Goal: Information Seeking & Learning: Learn about a topic

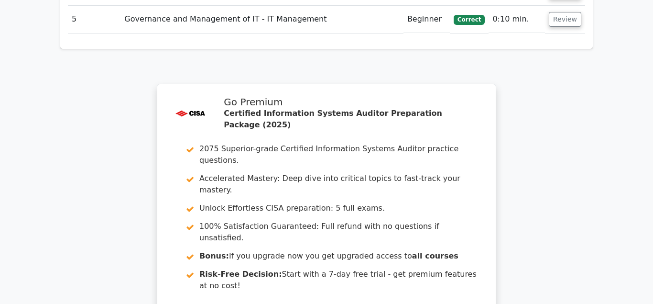
scroll to position [1462, 0]
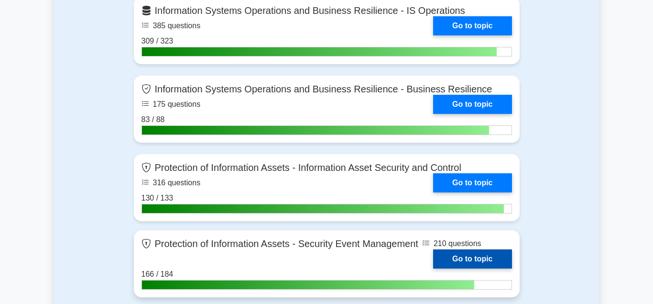
scroll to position [1121, 0]
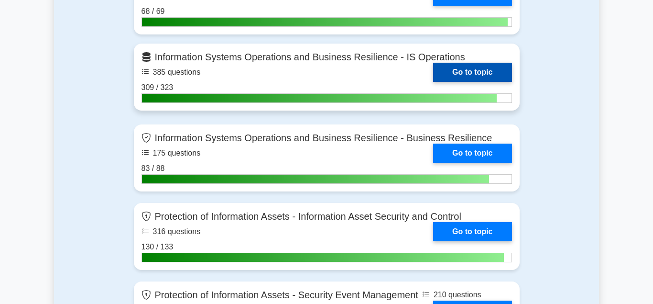
click at [460, 65] on link "Go to topic" at bounding box center [472, 72] width 78 height 19
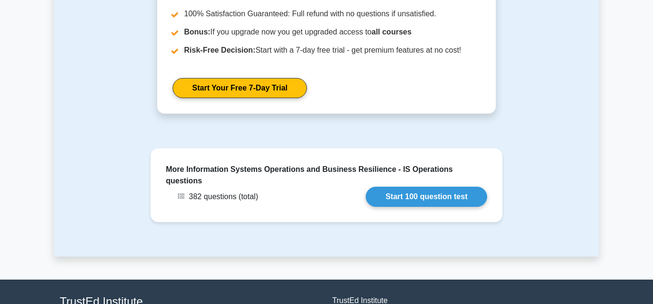
scroll to position [1170, 0]
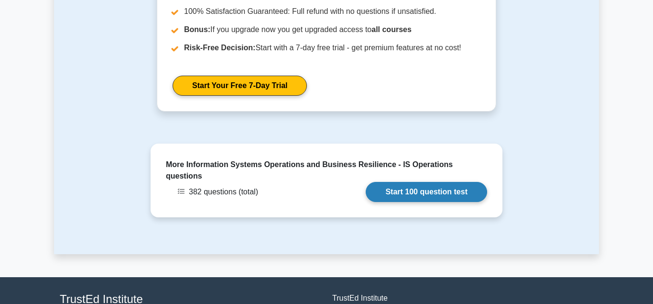
click at [408, 182] on link "Start 100 question test" at bounding box center [426, 192] width 121 height 20
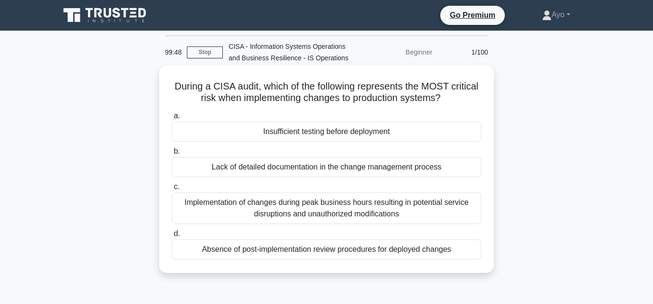
click at [311, 132] on div "Insufficient testing before deployment" at bounding box center [327, 131] width 310 height 20
click at [172, 119] on input "a. Insufficient testing before deployment" at bounding box center [172, 116] width 0 height 6
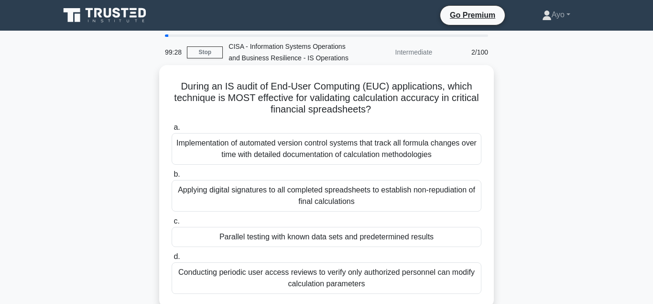
click at [299, 238] on div "Parallel testing with known data sets and predetermined results" at bounding box center [327, 237] width 310 height 20
click at [172, 224] on input "c. Parallel testing with known data sets and predetermined results" at bounding box center [172, 221] width 0 height 6
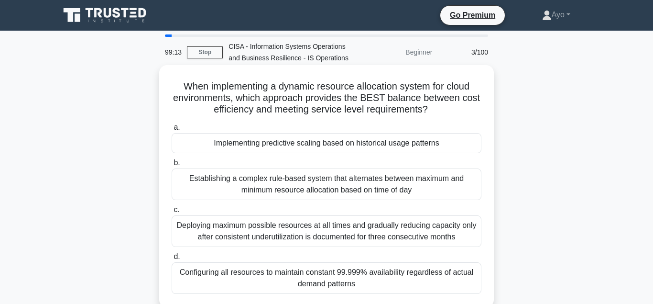
click at [250, 145] on div "Implementing predictive scaling based on historical usage patterns" at bounding box center [327, 143] width 310 height 20
click at [172, 131] on input "a. Implementing predictive scaling based on historical usage patterns" at bounding box center [172, 127] width 0 height 6
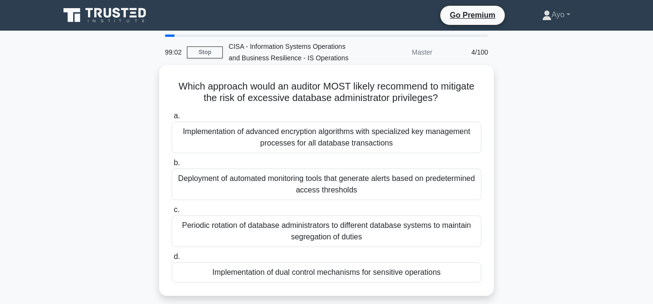
click at [262, 274] on div "Implementation of dual control mechanisms for sensitive operations" at bounding box center [327, 272] width 310 height 20
click at [172, 260] on input "d. Implementation of dual control mechanisms for sensitive operations" at bounding box center [172, 256] width 0 height 6
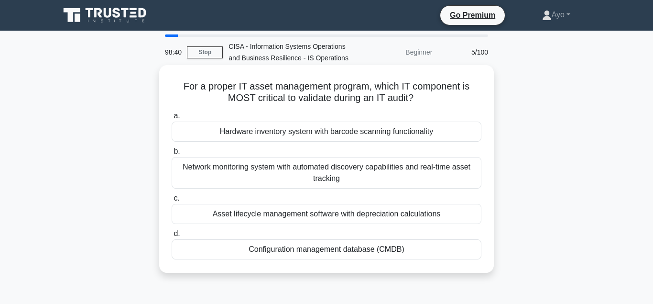
click at [274, 249] on div "Configuration management database (CMDB)" at bounding box center [327, 249] width 310 height 20
click at [172, 237] on input "d. Configuration management database (CMDB)" at bounding box center [172, 233] width 0 height 6
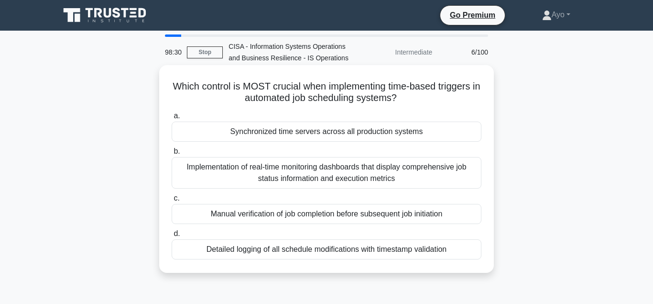
click at [240, 135] on div "Synchronized time servers across all production systems" at bounding box center [327, 131] width 310 height 20
click at [172, 119] on input "a. Synchronized time servers across all production systems" at bounding box center [172, 116] width 0 height 6
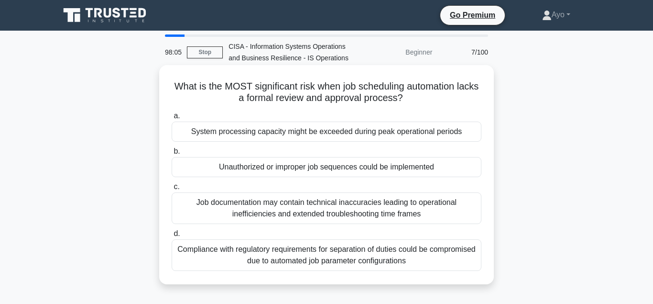
click at [287, 167] on div "Unauthorized or improper job sequences could be implemented" at bounding box center [327, 167] width 310 height 20
click at [172, 154] on input "b. Unauthorized or improper job sequences could be implemented" at bounding box center [172, 151] width 0 height 6
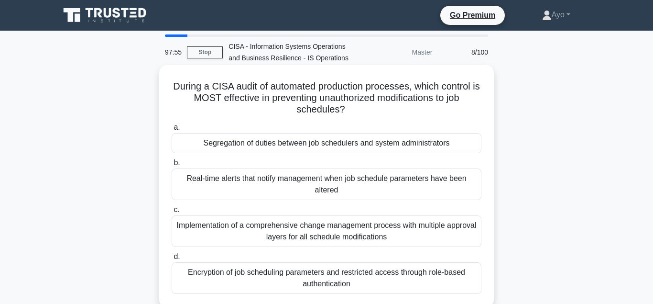
click at [257, 144] on div "Segregation of duties between job schedulers and system administrators" at bounding box center [327, 143] width 310 height 20
click at [172, 131] on input "a. Segregation of duties between job schedulers and system administrators" at bounding box center [172, 127] width 0 height 6
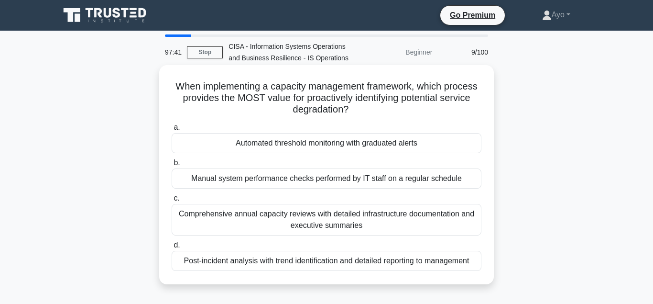
click at [281, 144] on div "Automated threshold monitoring with graduated alerts" at bounding box center [327, 143] width 310 height 20
click at [172, 131] on input "a. Automated threshold monitoring with graduated alerts" at bounding box center [172, 127] width 0 height 6
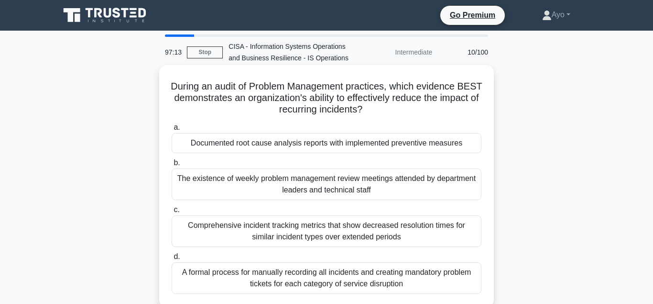
click at [294, 143] on div "Documented root cause analysis reports with implemented preventive measures" at bounding box center [327, 143] width 310 height 20
click at [172, 131] on input "a. Documented root cause analysis reports with implemented preventive measures" at bounding box center [172, 127] width 0 height 6
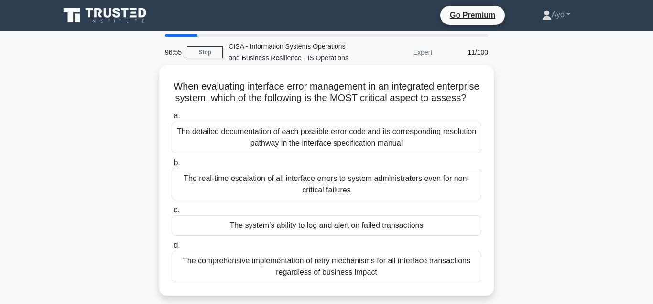
click at [264, 225] on div "The system's ability to log and alert on failed transactions" at bounding box center [327, 225] width 310 height 20
click at [172, 213] on input "c. The system's ability to log and alert on failed transactions" at bounding box center [172, 210] width 0 height 6
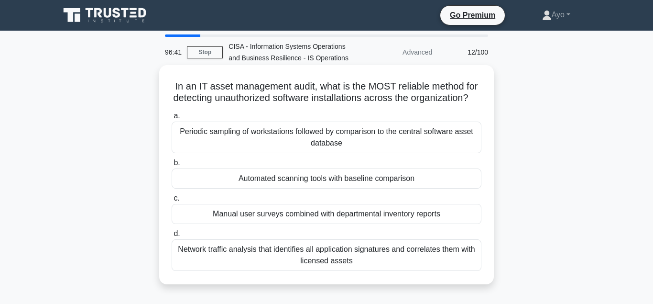
click at [261, 179] on div "Automated scanning tools with baseline comparison" at bounding box center [327, 178] width 310 height 20
click at [172, 166] on input "b. Automated scanning tools with baseline comparison" at bounding box center [172, 163] width 0 height 6
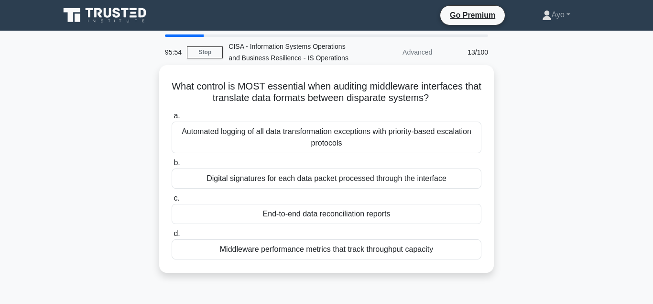
click at [287, 214] on div "End-to-end data reconciliation reports" at bounding box center [327, 214] width 310 height 20
click at [172, 201] on input "c. End-to-end data reconciliation reports" at bounding box center [172, 198] width 0 height 6
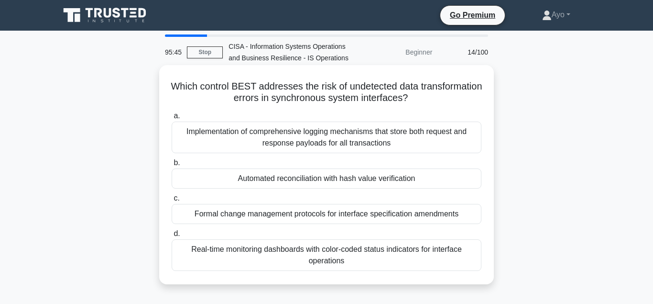
click at [295, 178] on div "Automated reconciliation with hash value verification" at bounding box center [327, 178] width 310 height 20
click at [172, 166] on input "b. Automated reconciliation with hash value verification" at bounding box center [172, 163] width 0 height 6
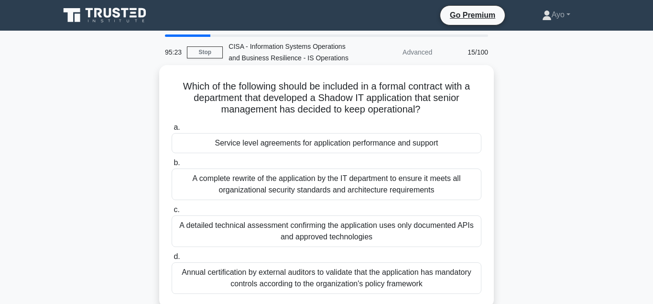
click at [276, 145] on div "Service level agreements for application performance and support" at bounding box center [327, 143] width 310 height 20
click at [172, 131] on input "a. Service level agreements for application performance and support" at bounding box center [172, 127] width 0 height 6
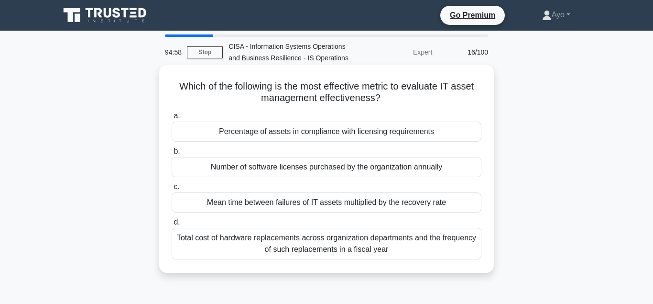
click at [275, 133] on div "Percentage of assets in compliance with licensing requirements" at bounding box center [327, 131] width 310 height 20
click at [172, 119] on input "a. Percentage of assets in compliance with licensing requirements" at bounding box center [172, 116] width 0 height 6
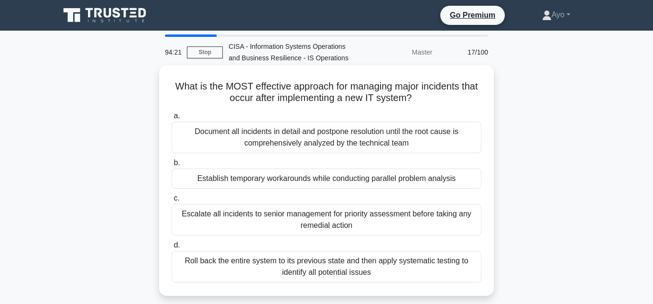
click at [285, 179] on div "Establish temporary workarounds while conducting parallel problem analysis" at bounding box center [327, 178] width 310 height 20
click at [172, 166] on input "b. Establish temporary workarounds while conducting parallel problem analysis" at bounding box center [172, 163] width 0 height 6
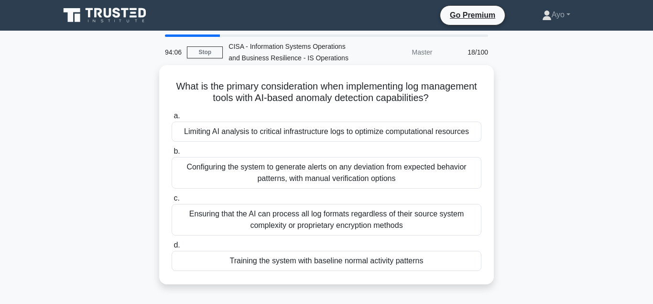
click at [302, 262] on div "Training the system with baseline normal activity patterns" at bounding box center [327, 260] width 310 height 20
click at [172, 248] on input "d. Training the system with baseline normal activity patterns" at bounding box center [172, 245] width 0 height 6
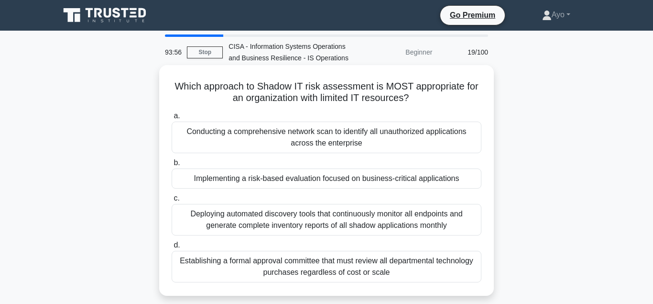
click at [284, 179] on div "Implementing a risk-based evaluation focused on business-critical applications" at bounding box center [327, 178] width 310 height 20
click at [172, 166] on input "b. Implementing a risk-based evaluation focused on business-critical applicatio…" at bounding box center [172, 163] width 0 height 6
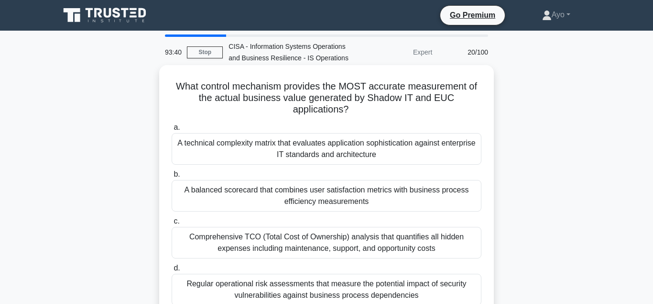
click at [282, 192] on div "A balanced scorecard that combines user satisfaction metrics with business proc…" at bounding box center [327, 196] width 310 height 32
click at [172, 177] on input "b. A balanced scorecard that combines user satisfaction metrics with business p…" at bounding box center [172, 174] width 0 height 6
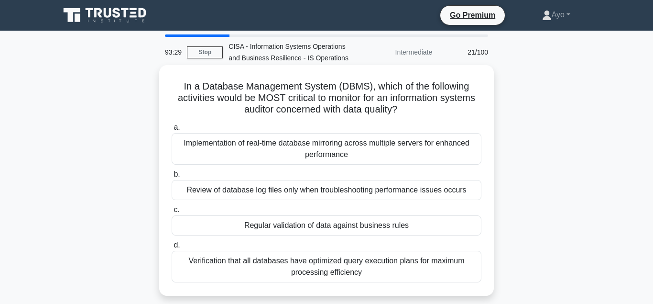
click at [290, 226] on div "Regular validation of data against business rules" at bounding box center [327, 225] width 310 height 20
click at [172, 213] on input "c. Regular validation of data against business rules" at bounding box center [172, 210] width 0 height 6
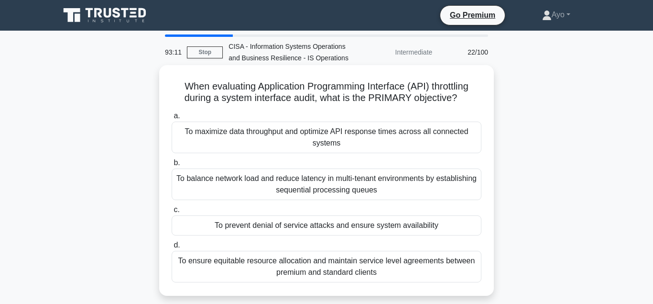
click at [277, 224] on div "To prevent denial of service attacks and ensure system availability" at bounding box center [327, 225] width 310 height 20
click at [172, 213] on input "c. To prevent denial of service attacks and ensure system availability" at bounding box center [172, 210] width 0 height 6
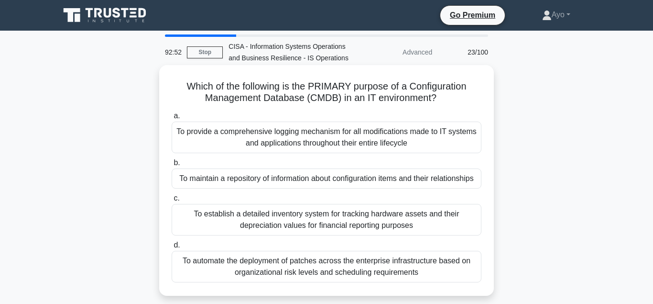
click at [280, 180] on div "To maintain a repository of information about configuration items and their rel…" at bounding box center [327, 178] width 310 height 20
click at [172, 166] on input "b. To maintain a repository of information about configuration items and their …" at bounding box center [172, 163] width 0 height 6
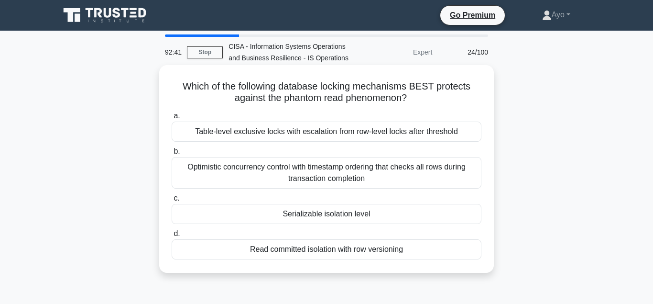
click at [310, 216] on div "Serializable isolation level" at bounding box center [327, 214] width 310 height 20
click at [172, 201] on input "c. Serializable isolation level" at bounding box center [172, 198] width 0 height 6
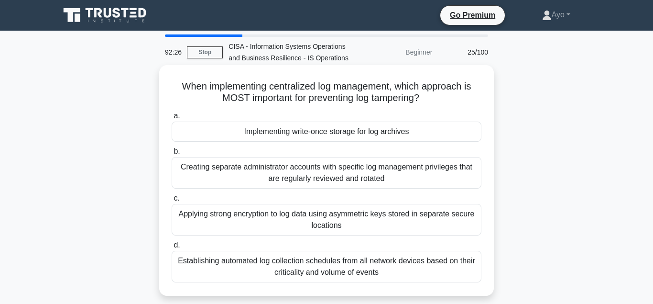
click at [267, 131] on div "Implementing write-once storage for log archives" at bounding box center [327, 131] width 310 height 20
click at [172, 119] on input "a. Implementing write-once storage for log archives" at bounding box center [172, 116] width 0 height 6
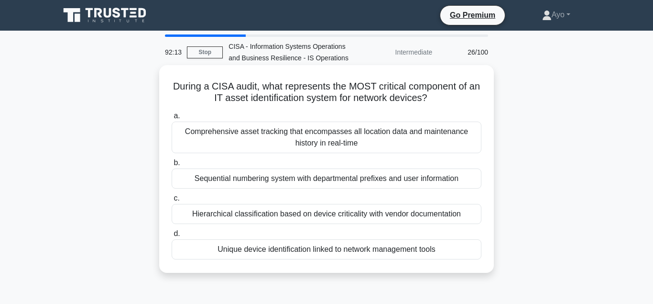
click at [283, 250] on div "Unique device identification linked to network management tools" at bounding box center [327, 249] width 310 height 20
click at [172, 237] on input "d. Unique device identification linked to network management tools" at bounding box center [172, 233] width 0 height 6
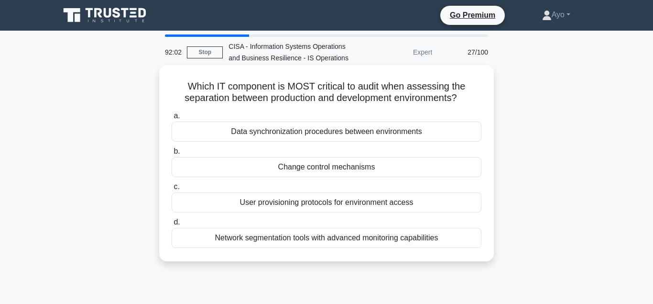
click at [302, 168] on div "Change control mechanisms" at bounding box center [327, 167] width 310 height 20
click at [172, 154] on input "b. Change control mechanisms" at bounding box center [172, 151] width 0 height 6
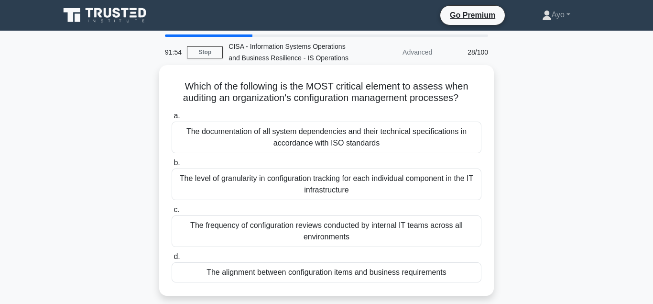
click at [260, 272] on div "The alignment between configuration items and business requirements" at bounding box center [327, 272] width 310 height 20
click at [172, 260] on input "d. The alignment between configuration items and business requirements" at bounding box center [172, 256] width 0 height 6
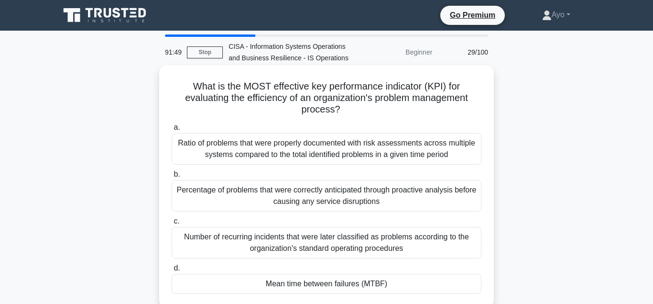
click at [290, 274] on div "Mean time between failures (MTBF)" at bounding box center [327, 283] width 310 height 20
click at [172, 271] on input "d. Mean time between failures (MTBF)" at bounding box center [172, 268] width 0 height 6
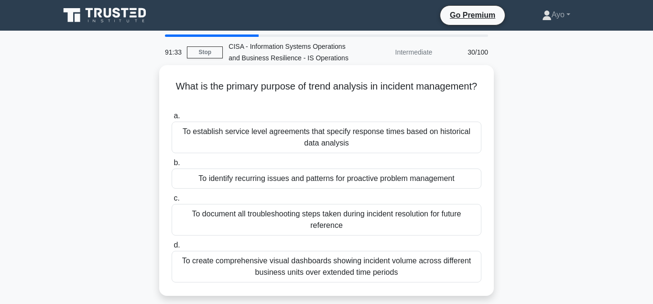
click at [229, 180] on div "To identify recurring issues and patterns for proactive problem management" at bounding box center [327, 178] width 310 height 20
click at [172, 166] on input "b. To identify recurring issues and patterns for proactive problem management" at bounding box center [172, 163] width 0 height 6
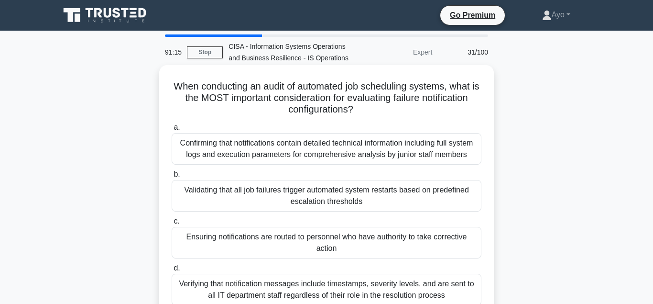
click at [239, 237] on div "Ensuring notifications are routed to personnel who have authority to take corre…" at bounding box center [327, 243] width 310 height 32
click at [172, 224] on input "c. Ensuring notifications are routed to personnel who have authority to take co…" at bounding box center [172, 221] width 0 height 6
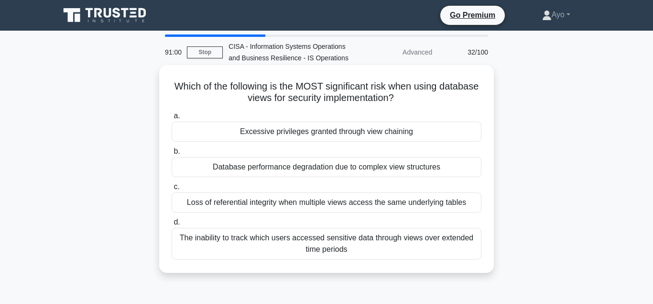
click at [286, 133] on div "Excessive privileges granted through view chaining" at bounding box center [327, 131] width 310 height 20
click at [172, 119] on input "a. Excessive privileges granted through view chaining" at bounding box center [172, 116] width 0 height 6
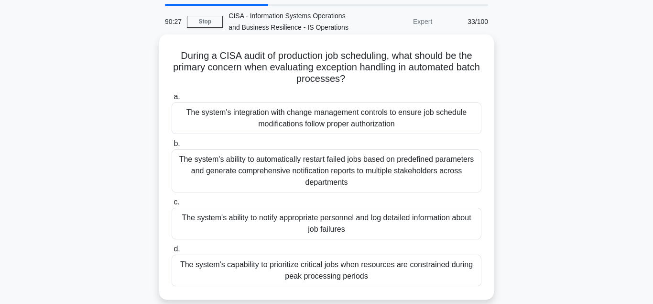
scroll to position [49, 0]
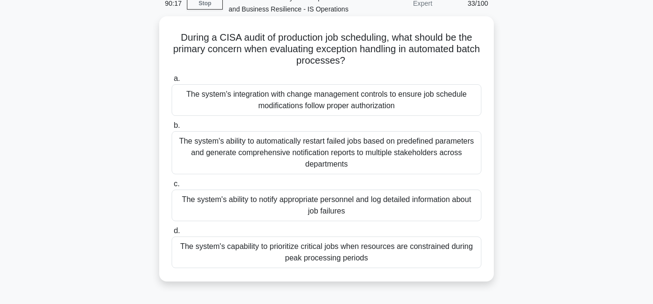
click at [267, 200] on div "The system's ability to notify appropriate personnel and log detailed informati…" at bounding box center [327, 205] width 310 height 32
click at [172, 187] on input "c. The system's ability to notify appropriate personnel and log detailed inform…" at bounding box center [172, 184] width 0 height 6
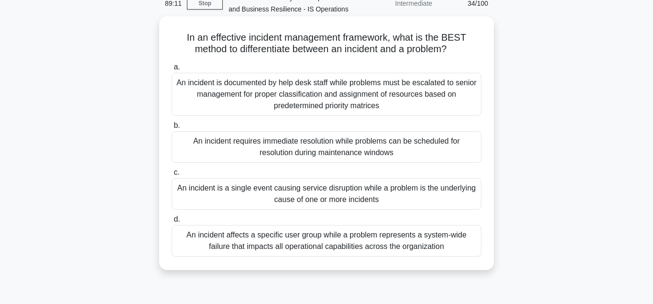
click at [233, 188] on div "An incident is a single event causing service disruption while a problem is the…" at bounding box center [327, 194] width 310 height 32
click at [172, 175] on input "c. An incident is a single event causing service disruption while a problem is …" at bounding box center [172, 172] width 0 height 6
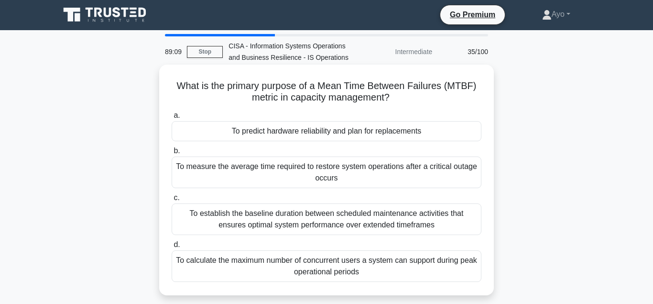
scroll to position [0, 0]
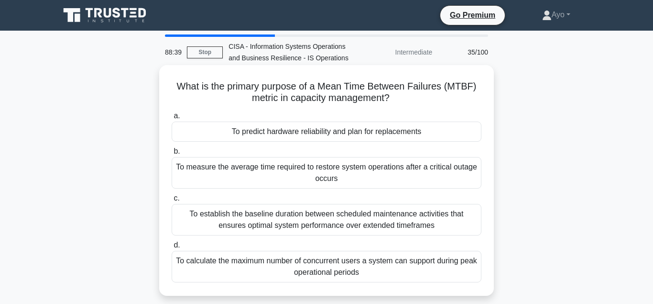
click at [279, 166] on div "To measure the average time required to restore system operations after a criti…" at bounding box center [327, 173] width 310 height 32
click at [172, 154] on input "b. To measure the average time required to restore system operations after a cr…" at bounding box center [172, 151] width 0 height 6
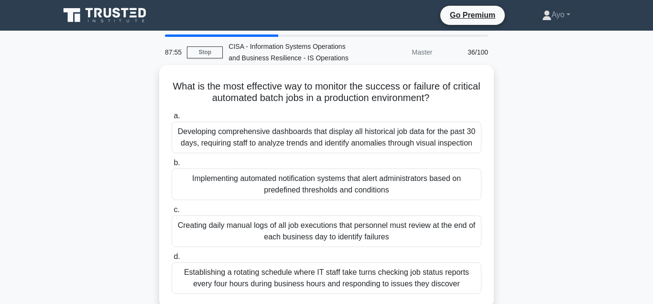
click at [310, 182] on div "Implementing automated notification systems that alert administrators based on …" at bounding box center [327, 184] width 310 height 32
click at [172, 166] on input "b. Implementing automated notification systems that alert administrators based …" at bounding box center [172, 163] width 0 height 6
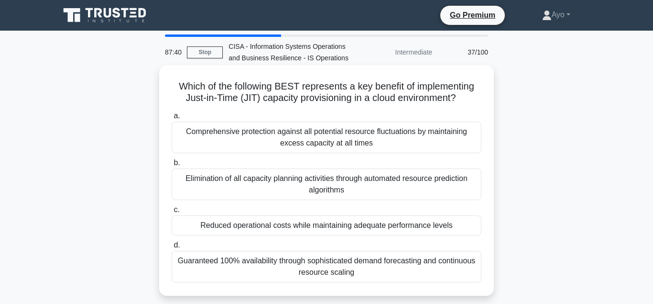
click at [316, 226] on div "Reduced operational costs while maintaining adequate performance levels" at bounding box center [327, 225] width 310 height 20
click at [172, 213] on input "c. Reduced operational costs while maintaining adequate performance levels" at bounding box center [172, 210] width 0 height 6
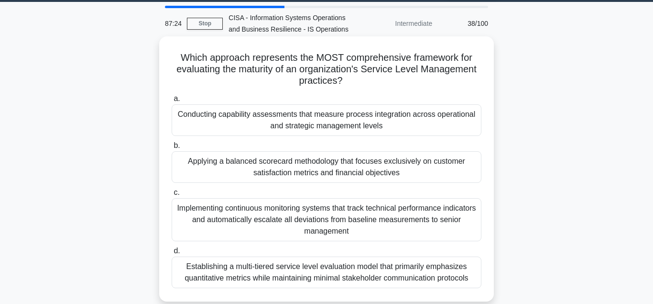
scroll to position [49, 0]
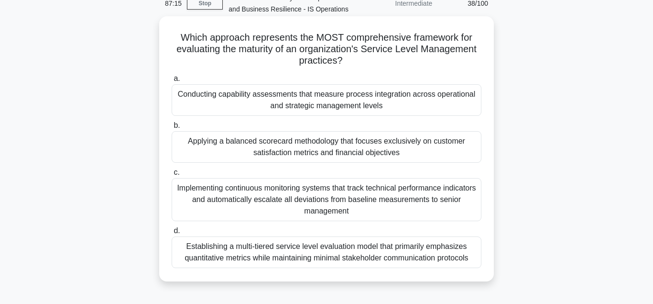
click at [300, 145] on div "Applying a balanced scorecard methodology that focuses exclusively on customer …" at bounding box center [327, 147] width 310 height 32
click at [172, 129] on input "b. Applying a balanced scorecard methodology that focuses exclusively on custom…" at bounding box center [172, 125] width 0 height 6
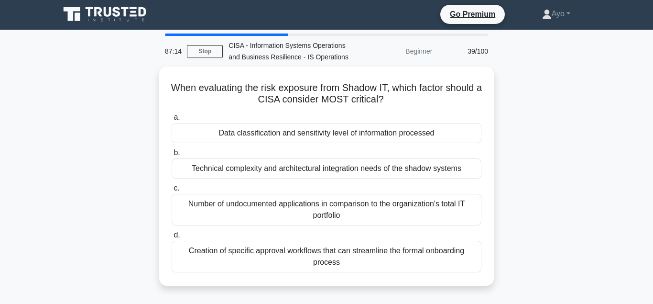
scroll to position [0, 0]
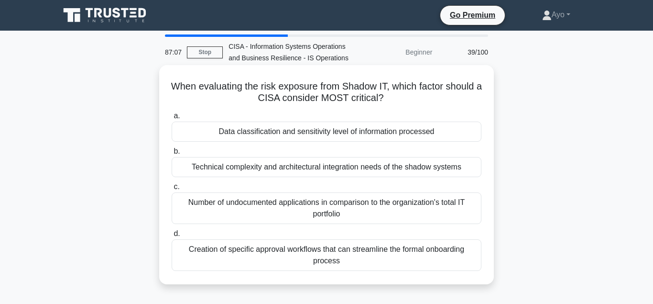
click at [276, 133] on div "Data classification and sensitivity level of information processed" at bounding box center [327, 131] width 310 height 20
click at [172, 119] on input "a. Data classification and sensitivity level of information processed" at bounding box center [172, 116] width 0 height 6
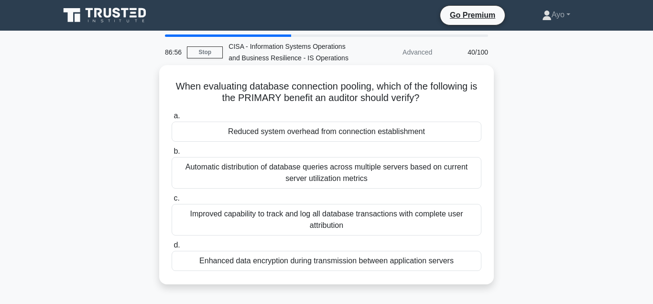
click at [272, 133] on div "Reduced system overhead from connection establishment" at bounding box center [327, 131] width 310 height 20
click at [172, 119] on input "a. Reduced system overhead from connection establishment" at bounding box center [172, 116] width 0 height 6
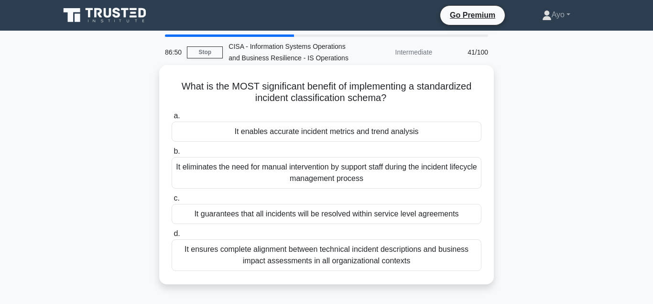
click at [274, 133] on div "It enables accurate incident metrics and trend analysis" at bounding box center [327, 131] width 310 height 20
click at [172, 119] on input "a. It enables accurate incident metrics and trend analysis" at bounding box center [172, 116] width 0 height 6
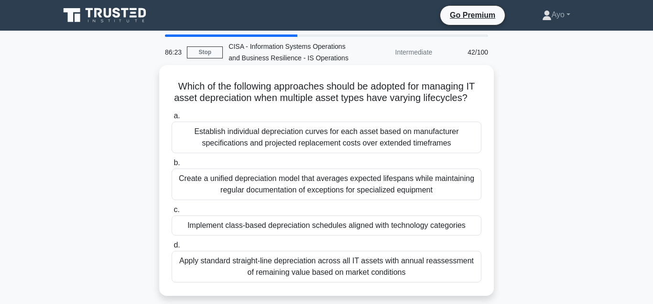
click at [270, 225] on div "Implement class-based depreciation schedules aligned with technology categories" at bounding box center [327, 225] width 310 height 20
click at [172, 213] on input "c. Implement class-based depreciation schedules aligned with technology categor…" at bounding box center [172, 210] width 0 height 6
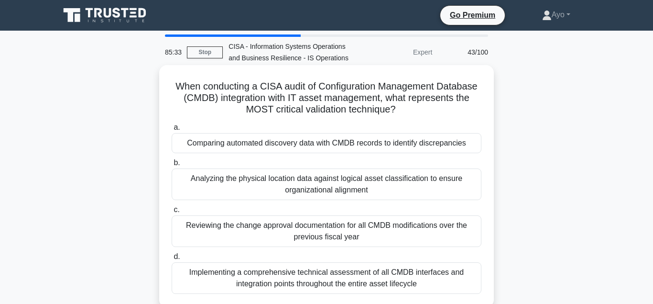
click at [266, 144] on div "Comparing automated discovery data with CMDB records to identify discrepancies" at bounding box center [327, 143] width 310 height 20
click at [172, 131] on input "a. Comparing automated discovery data with CMDB records to identify discrepanci…" at bounding box center [172, 127] width 0 height 6
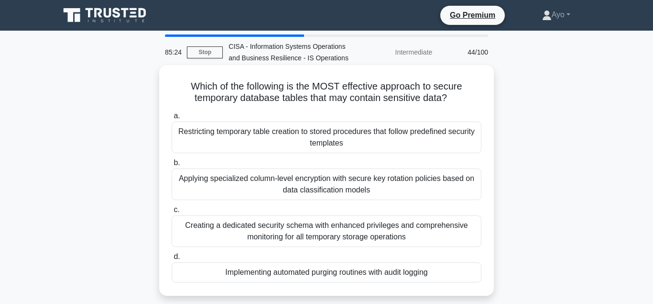
click at [302, 273] on div "Implementing automated purging routines with audit logging" at bounding box center [327, 272] width 310 height 20
click at [172, 260] on input "d. Implementing automated purging routines with audit logging" at bounding box center [172, 256] width 0 height 6
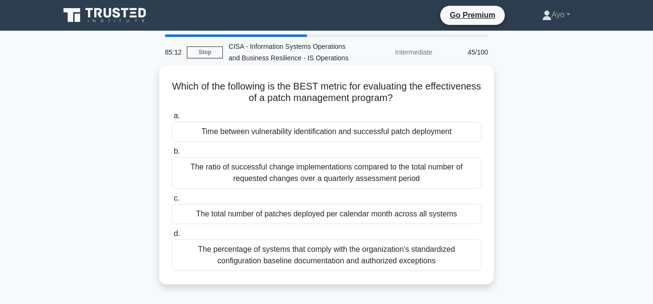
click at [270, 132] on div "Time between vulnerability identification and successful patch deployment" at bounding box center [327, 131] width 310 height 20
click at [172, 119] on input "a. Time between vulnerability identification and successful patch deployment" at bounding box center [172, 116] width 0 height 6
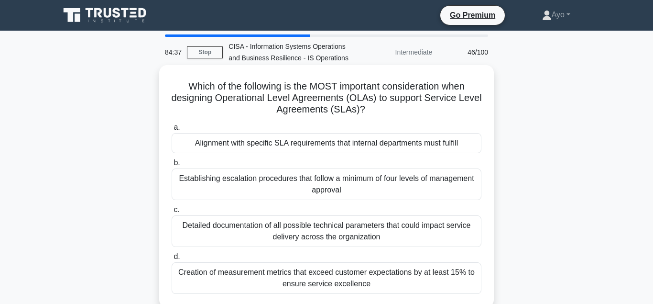
click at [258, 144] on div "Alignment with specific SLA requirements that internal departments must fulfill" at bounding box center [327, 143] width 310 height 20
click at [172, 131] on input "a. Alignment with specific SLA requirements that internal departments must fulf…" at bounding box center [172, 127] width 0 height 6
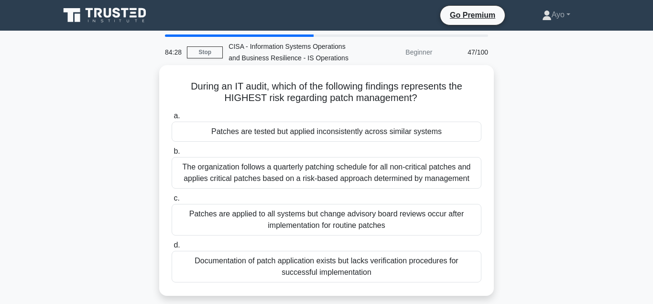
click at [266, 133] on div "Patches are tested but applied inconsistently across similar systems" at bounding box center [327, 131] width 310 height 20
click at [172, 119] on input "a. Patches are tested but applied inconsistently across similar systems" at bounding box center [172, 116] width 0 height 6
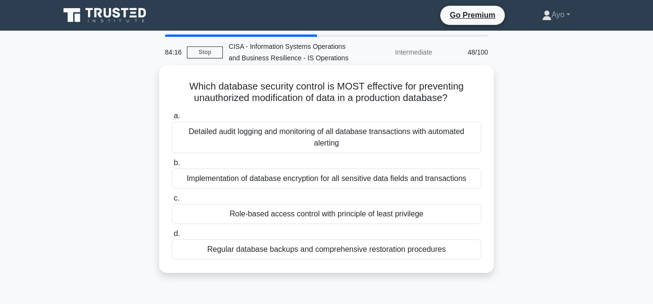
click at [278, 214] on div "Role-based access control with principle of least privilege" at bounding box center [327, 214] width 310 height 20
click at [172, 201] on input "c. Role-based access control with principle of least privilege" at bounding box center [172, 198] width 0 height 6
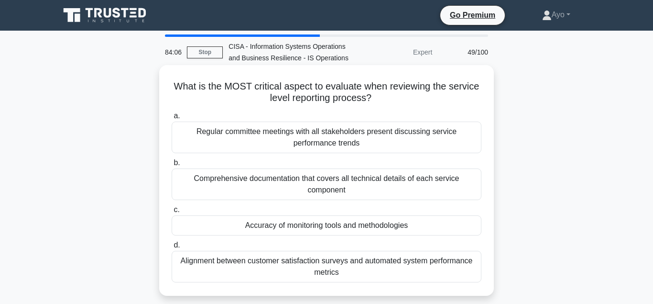
click at [313, 226] on div "Accuracy of monitoring tools and methodologies" at bounding box center [327, 225] width 310 height 20
click at [172, 213] on input "c. Accuracy of monitoring tools and methodologies" at bounding box center [172, 210] width 0 height 6
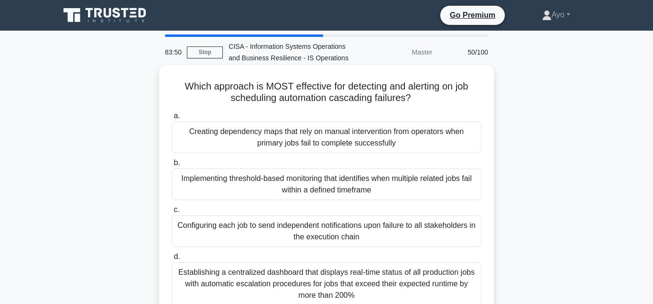
click at [311, 224] on div "Configuring each job to send independent notifications upon failure to all stak…" at bounding box center [327, 231] width 310 height 32
click at [334, 227] on div "Configuring each job to send independent notifications upon failure to all stak…" at bounding box center [327, 231] width 310 height 32
click at [172, 213] on input "c. Configuring each job to send independent notifications upon failure to all s…" at bounding box center [172, 210] width 0 height 6
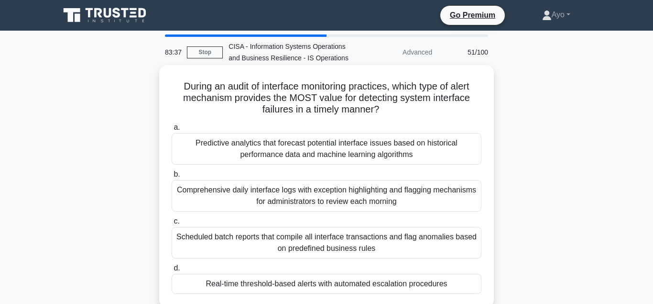
click at [293, 283] on div "Real-time threshold-based alerts with automated escalation procedures" at bounding box center [327, 283] width 310 height 20
click at [172, 271] on input "d. Real-time threshold-based alerts with automated escalation procedures" at bounding box center [172, 268] width 0 height 6
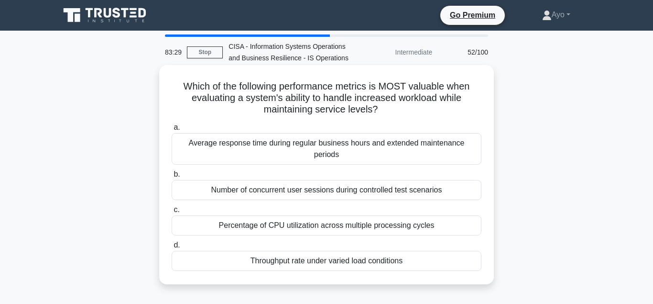
click at [293, 251] on div "Throughput rate under varied load conditions" at bounding box center [327, 260] width 310 height 20
click at [172, 248] on input "d. Throughput rate under varied load conditions" at bounding box center [172, 245] width 0 height 6
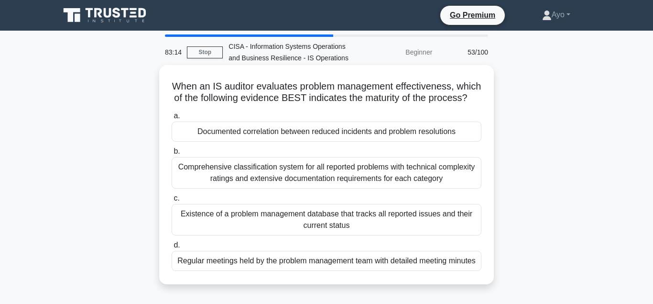
click at [292, 131] on div "Documented correlation between reduced incidents and problem resolutions" at bounding box center [327, 131] width 310 height 20
click at [172, 119] on input "a. Documented correlation between reduced incidents and problem resolutions" at bounding box center [172, 116] width 0 height 6
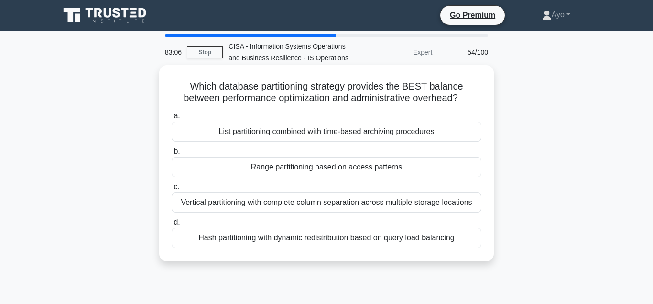
click at [309, 168] on div "Range partitioning based on access patterns" at bounding box center [327, 167] width 310 height 20
click at [172, 154] on input "b. Range partitioning based on access patterns" at bounding box center [172, 151] width 0 height 6
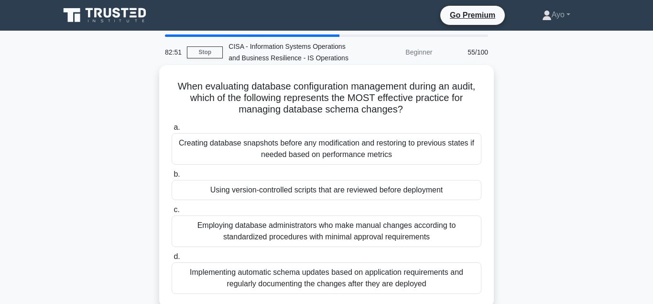
click at [314, 190] on div "Using version-controlled scripts that are reviewed before deployment" at bounding box center [327, 190] width 310 height 20
click at [172, 177] on input "b. Using version-controlled scripts that are reviewed before deployment" at bounding box center [172, 174] width 0 height 6
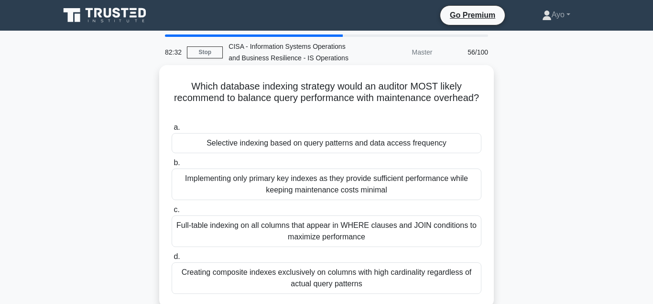
click at [259, 144] on div "Selective indexing based on query patterns and data access frequency" at bounding box center [327, 143] width 310 height 20
click at [172, 131] on input "a. Selective indexing based on query patterns and data access frequency" at bounding box center [172, 127] width 0 height 6
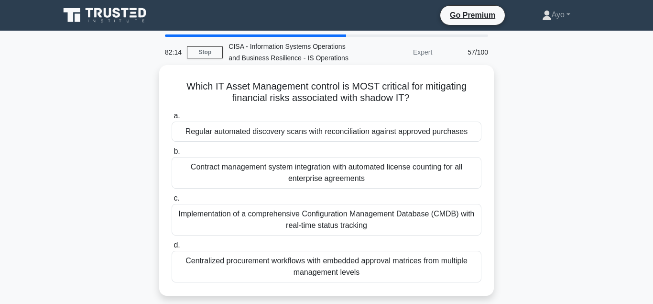
click at [260, 132] on div "Regular automated discovery scans with reconciliation against approved purchases" at bounding box center [327, 131] width 310 height 20
click at [172, 119] on input "a. Regular automated discovery scans with reconciliation against approved purch…" at bounding box center [172, 116] width 0 height 6
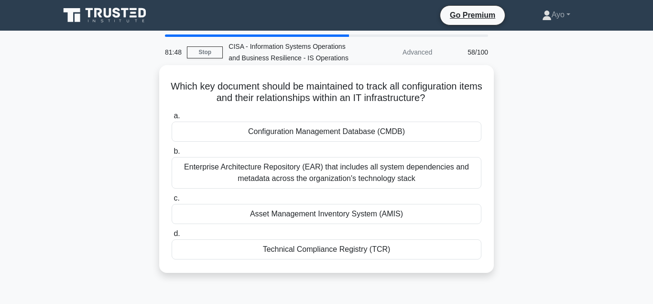
click at [301, 133] on div "Configuration Management Database (CMDB)" at bounding box center [327, 131] width 310 height 20
click at [172, 119] on input "a. Configuration Management Database (CMDB)" at bounding box center [172, 116] width 0 height 6
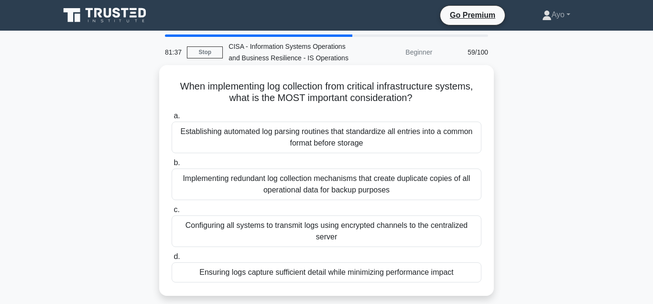
click at [304, 272] on div "Ensuring logs capture sufficient detail while minimizing performance impact" at bounding box center [327, 272] width 310 height 20
click at [172, 260] on input "d. Ensuring logs capture sufficient detail while minimizing performance impact" at bounding box center [172, 256] width 0 height 6
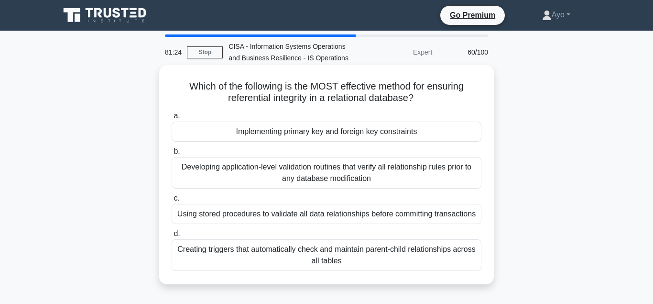
click at [292, 131] on div "Implementing primary key and foreign key constraints" at bounding box center [327, 131] width 310 height 20
click at [172, 119] on input "a. Implementing primary key and foreign key constraints" at bounding box center [172, 116] width 0 height 6
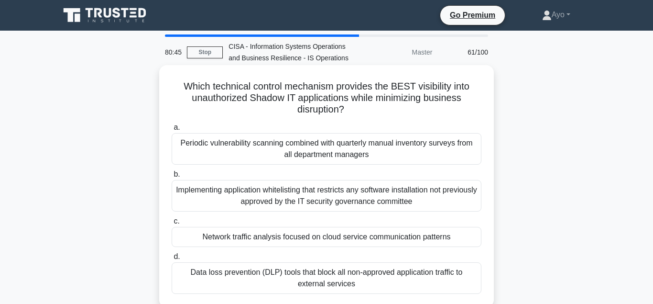
click at [293, 234] on div "Network traffic analysis focused on cloud service communication patterns" at bounding box center [327, 237] width 310 height 20
click at [172, 224] on input "c. Network traffic analysis focused on cloud service communication patterns" at bounding box center [172, 221] width 0 height 6
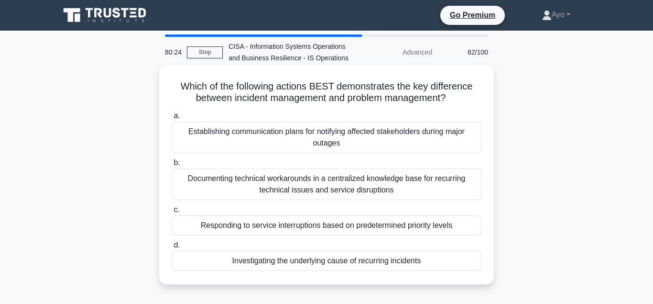
click at [292, 262] on div "Investigating the underlying cause of recurring incidents" at bounding box center [327, 260] width 310 height 20
click at [172, 248] on input "d. Investigating the underlying cause of recurring incidents" at bounding box center [172, 245] width 0 height 6
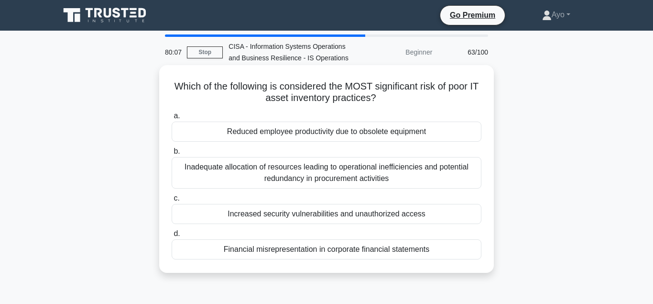
click at [298, 214] on div "Increased security vulnerabilities and unauthorized access" at bounding box center [327, 214] width 310 height 20
click at [172, 201] on input "c. Increased security vulnerabilities and unauthorized access" at bounding box center [172, 198] width 0 height 6
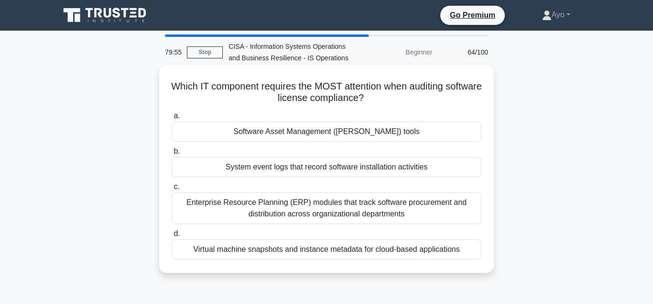
click at [295, 133] on div "Software Asset Management (SAM) tools" at bounding box center [327, 131] width 310 height 20
click at [172, 119] on input "a. Software Asset Management (SAM) tools" at bounding box center [172, 116] width 0 height 6
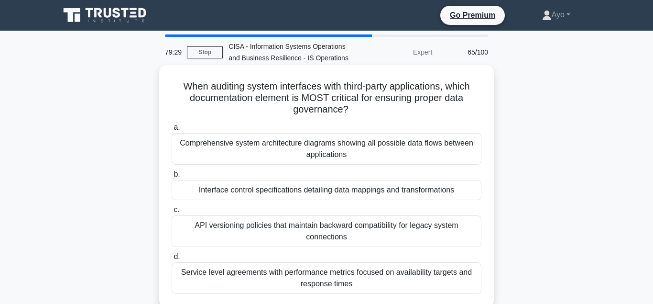
click at [303, 191] on div "Interface control specifications detailing data mappings and transformations" at bounding box center [327, 190] width 310 height 20
click at [172, 177] on input "b. Interface control specifications detailing data mappings and transformations" at bounding box center [172, 174] width 0 height 6
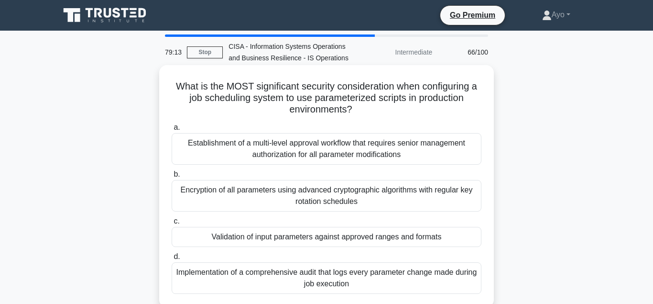
click at [320, 238] on div "Validation of input parameters against approved ranges and formats" at bounding box center [327, 237] width 310 height 20
click at [172, 224] on input "c. Validation of input parameters against approved ranges and formats" at bounding box center [172, 221] width 0 height 6
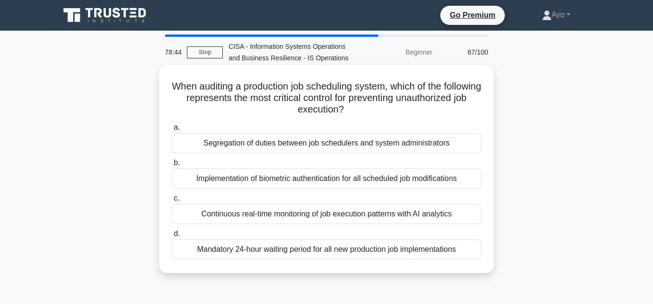
click at [272, 144] on div "Segregation of duties between job schedulers and system administrators" at bounding box center [327, 143] width 310 height 20
click at [172, 131] on input "a. Segregation of duties between job schedulers and system administrators" at bounding box center [172, 127] width 0 height 6
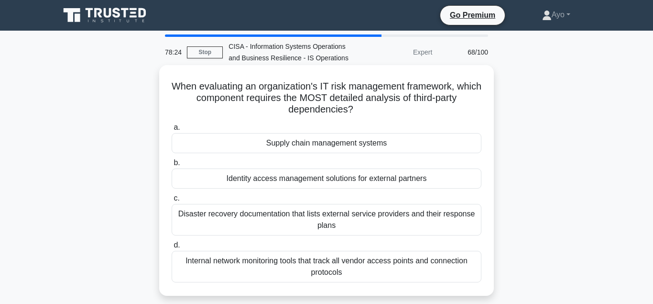
click at [300, 145] on div "Supply chain management systems" at bounding box center [327, 143] width 310 height 20
click at [172, 131] on input "a. Supply chain management systems" at bounding box center [172, 127] width 0 height 6
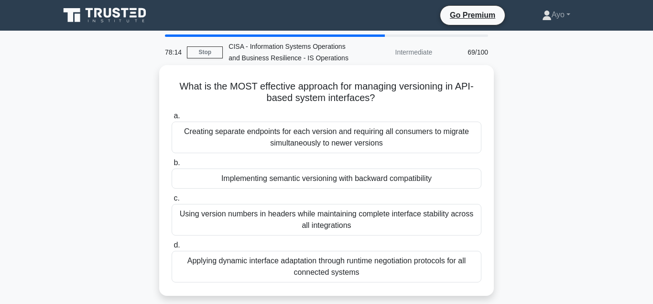
click at [263, 181] on div "Implementing semantic versioning with backward compatibility" at bounding box center [327, 178] width 310 height 20
click at [172, 166] on input "b. Implementing semantic versioning with backward compatibility" at bounding box center [172, 163] width 0 height 6
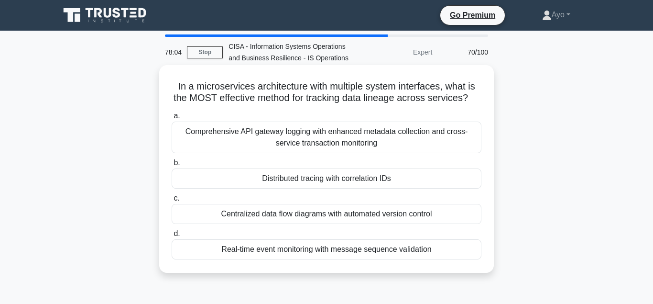
click at [285, 177] on div "Distributed tracing with correlation IDs" at bounding box center [327, 178] width 310 height 20
click at [172, 166] on input "b. Distributed tracing with correlation IDs" at bounding box center [172, 163] width 0 height 6
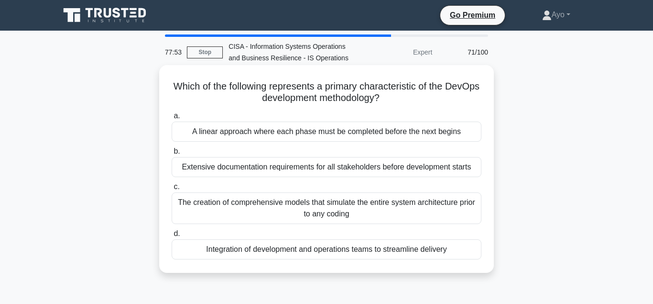
click at [277, 250] on div "Integration of development and operations teams to streamline delivery" at bounding box center [327, 249] width 310 height 20
click at [172, 237] on input "d. Integration of development and operations teams to streamline delivery" at bounding box center [172, 233] width 0 height 6
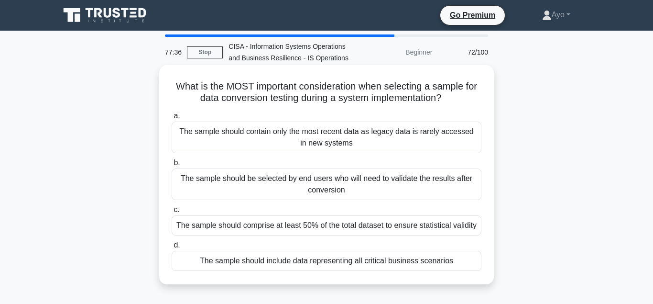
click at [266, 262] on div "The sample should include data representing all critical business scenarios" at bounding box center [327, 260] width 310 height 20
click at [172, 248] on input "d. The sample should include data representing all critical business scenarios" at bounding box center [172, 245] width 0 height 6
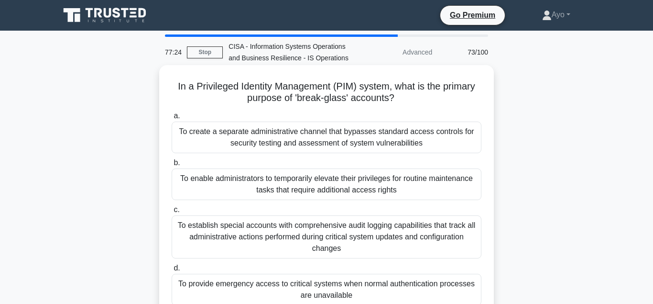
click at [269, 286] on div "To provide emergency access to critical systems when normal authentication proc…" at bounding box center [327, 289] width 310 height 32
click at [172, 271] on input "d. To provide emergency access to critical systems when normal authentication p…" at bounding box center [172, 268] width 0 height 6
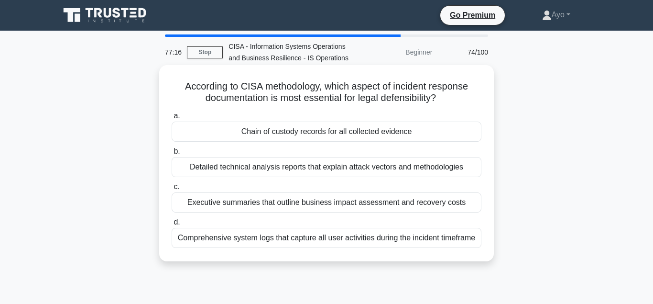
click at [291, 134] on div "Chain of custody records for all collected evidence" at bounding box center [327, 131] width 310 height 20
click at [172, 119] on input "a. Chain of custody records for all collected evidence" at bounding box center [172, 116] width 0 height 6
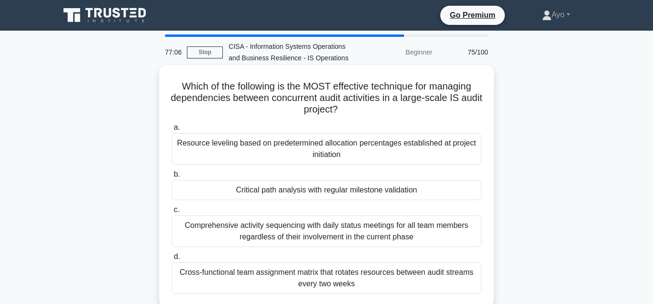
click at [307, 190] on div "Critical path analysis with regular milestone validation" at bounding box center [327, 190] width 310 height 20
click at [172, 177] on input "b. Critical path analysis with regular milestone validation" at bounding box center [172, 174] width 0 height 6
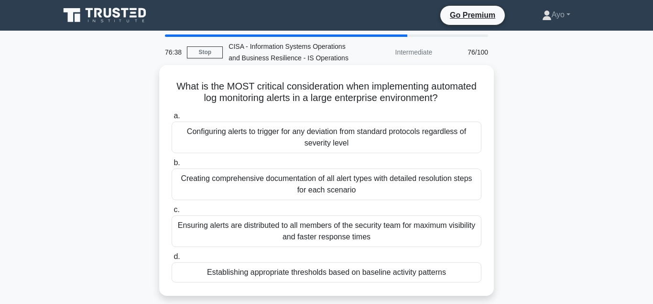
click at [285, 272] on div "Establishing appropriate thresholds based on baseline activity patterns" at bounding box center [327, 272] width 310 height 20
click at [172, 260] on input "d. Establishing appropriate thresholds based on baseline activity patterns" at bounding box center [172, 256] width 0 height 6
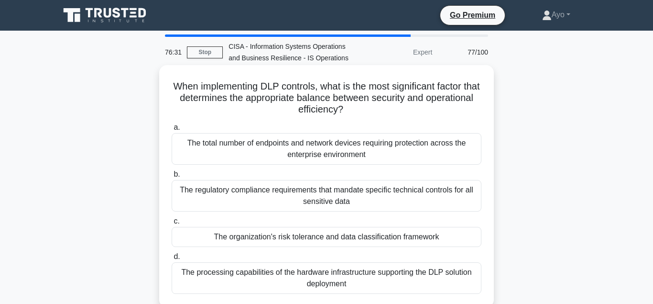
click at [275, 236] on div "The organization's risk tolerance and data classification framework" at bounding box center [327, 237] width 310 height 20
click at [172, 224] on input "c. The organization's risk tolerance and data classification framework" at bounding box center [172, 221] width 0 height 6
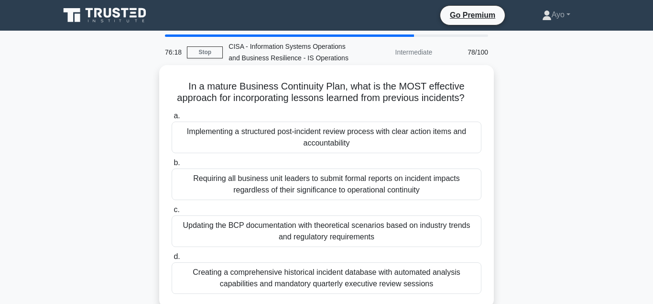
click at [288, 133] on div "Implementing a structured post-incident review process with clear action items …" at bounding box center [327, 137] width 310 height 32
click at [172, 119] on input "a. Implementing a structured post-incident review process with clear action ite…" at bounding box center [172, 116] width 0 height 6
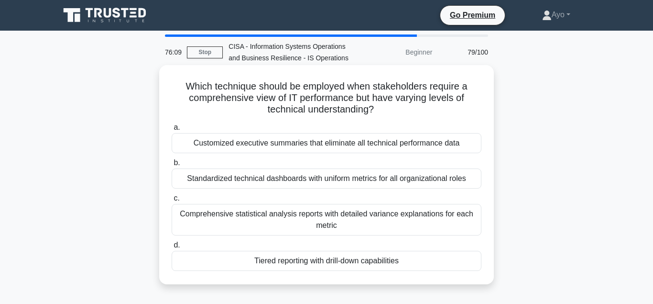
click at [286, 262] on div "Tiered reporting with drill-down capabilities" at bounding box center [327, 260] width 310 height 20
click at [172, 248] on input "d. Tiered reporting with drill-down capabilities" at bounding box center [172, 245] width 0 height 6
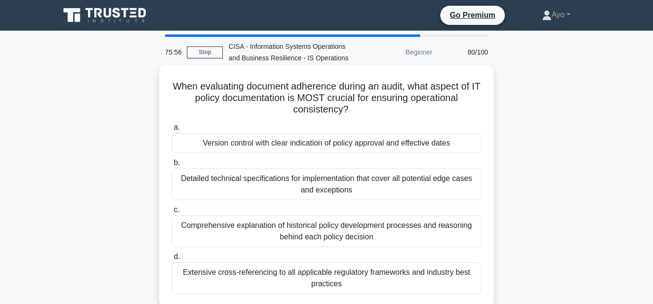
click at [294, 144] on div "Version control with clear indication of policy approval and effective dates" at bounding box center [327, 143] width 310 height 20
click at [172, 131] on input "a. Version control with clear indication of policy approval and effective dates" at bounding box center [172, 127] width 0 height 6
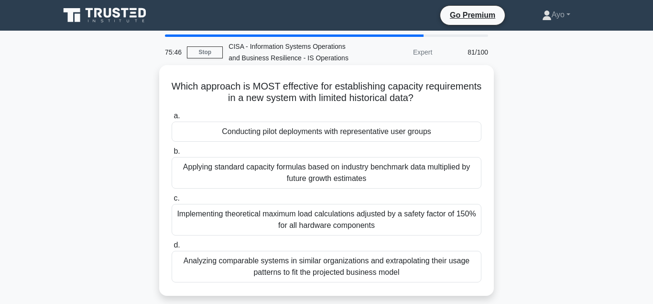
click at [284, 133] on div "Conducting pilot deployments with representative user groups" at bounding box center [327, 131] width 310 height 20
click at [172, 119] on input "a. Conducting pilot deployments with representative user groups" at bounding box center [172, 116] width 0 height 6
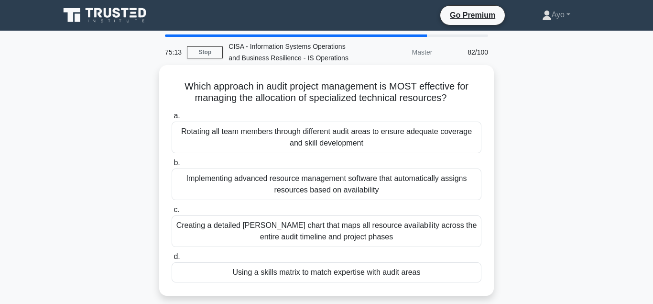
click at [291, 272] on div "Using a skills matrix to match expertise with audit areas" at bounding box center [327, 272] width 310 height 20
click at [172, 260] on input "d. Using a skills matrix to match expertise with audit areas" at bounding box center [172, 256] width 0 height 6
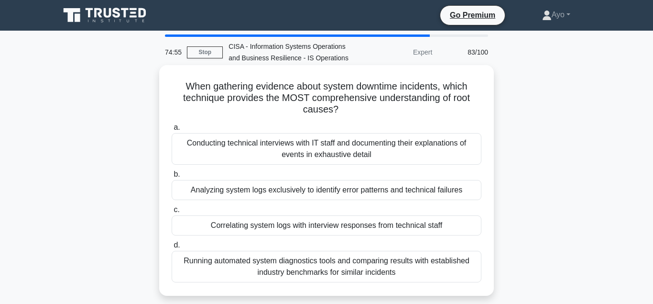
click at [260, 227] on div "Correlating system logs with interview responses from technical staff" at bounding box center [327, 225] width 310 height 20
click at [172, 213] on input "c. Correlating system logs with interview responses from technical staff" at bounding box center [172, 210] width 0 height 6
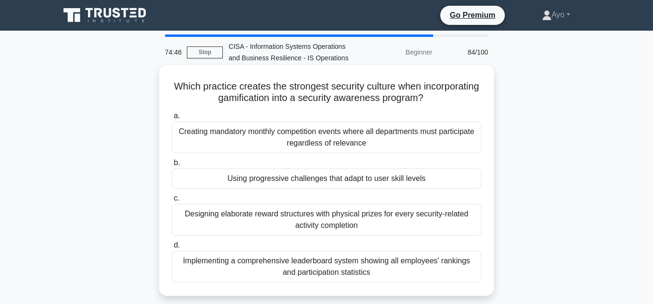
click at [287, 179] on div "Using progressive challenges that adapt to user skill levels" at bounding box center [327, 178] width 310 height 20
click at [172, 166] on input "b. Using progressive challenges that adapt to user skill levels" at bounding box center [172, 163] width 0 height 6
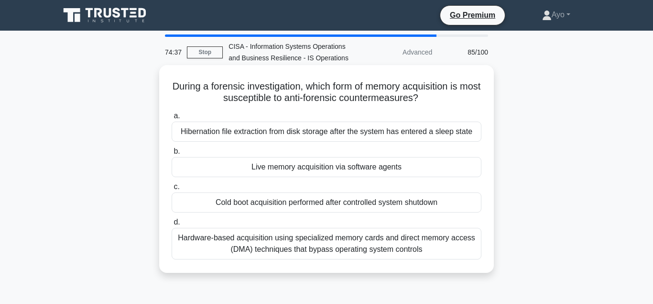
click at [293, 166] on div "Live memory acquisition via software agents" at bounding box center [327, 167] width 310 height 20
click at [172, 154] on input "b. Live memory acquisition via software agents" at bounding box center [172, 151] width 0 height 6
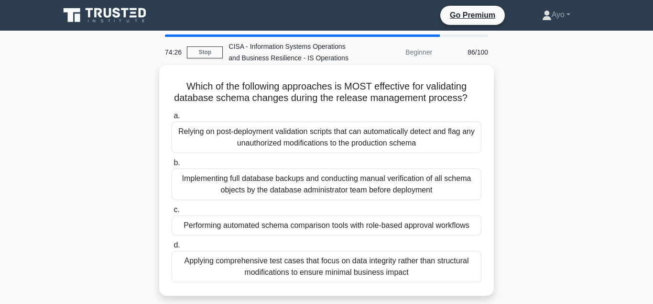
click at [289, 226] on div "Performing automated schema comparison tools with role-based approval workflows" at bounding box center [327, 225] width 310 height 20
click at [172, 213] on input "c. Performing automated schema comparison tools with role-based approval workfl…" at bounding box center [172, 210] width 0 height 6
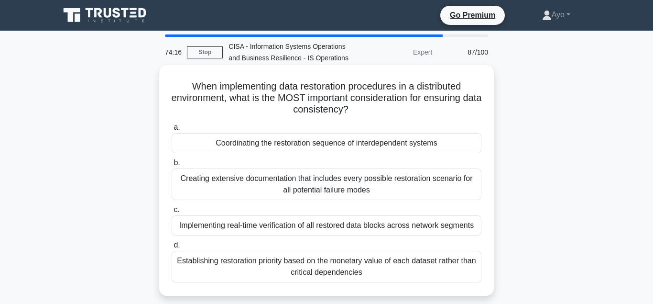
click at [289, 144] on div "Coordinating the restoration sequence of interdependent systems" at bounding box center [327, 143] width 310 height 20
click at [172, 131] on input "a. Coordinating the restoration sequence of interdependent systems" at bounding box center [172, 127] width 0 height 6
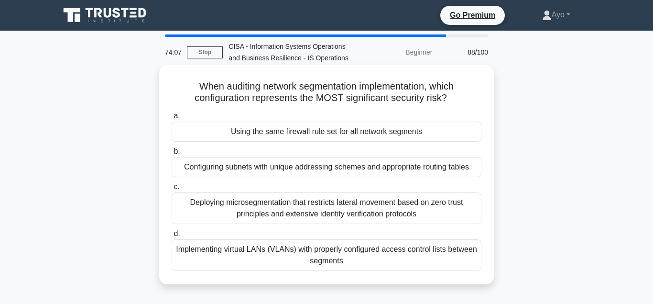
click at [280, 132] on div "Using the same firewall rule set for all network segments" at bounding box center [327, 131] width 310 height 20
click at [172, 119] on input "a. Using the same firewall rule set for all network segments" at bounding box center [172, 116] width 0 height 6
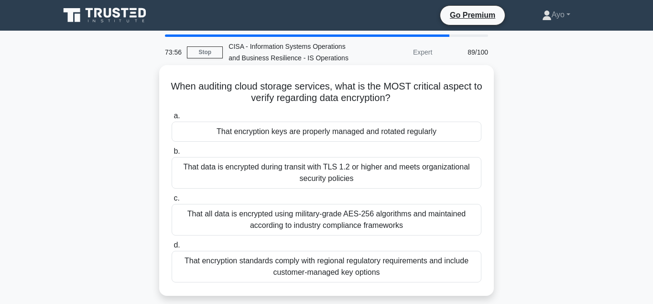
click at [287, 131] on div "That encryption keys are properly managed and rotated regularly" at bounding box center [327, 131] width 310 height 20
click at [172, 119] on input "a. That encryption keys are properly managed and rotated regularly" at bounding box center [172, 116] width 0 height 6
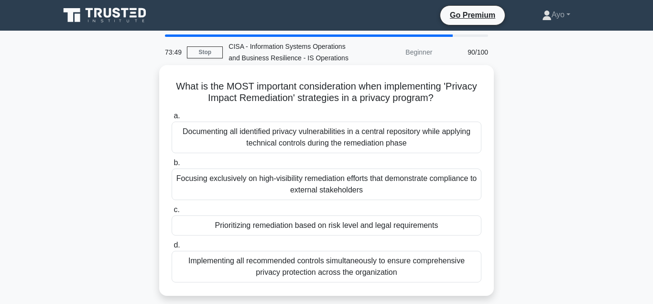
click at [265, 227] on div "Prioritizing remediation based on risk level and legal requirements" at bounding box center [327, 225] width 310 height 20
click at [172, 213] on input "c. Prioritizing remediation based on risk level and legal requirements" at bounding box center [172, 210] width 0 height 6
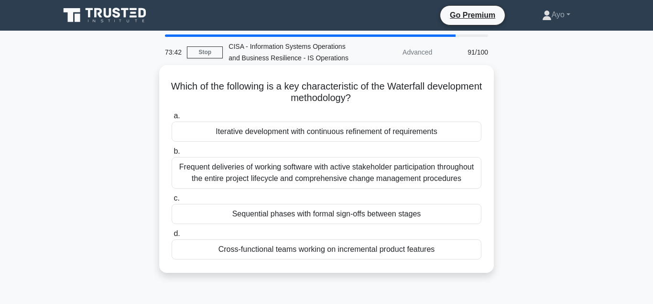
click at [268, 131] on div "Iterative development with continuous refinement of requirements" at bounding box center [327, 131] width 310 height 20
click at [172, 119] on input "a. Iterative development with continuous refinement of requirements" at bounding box center [172, 116] width 0 height 6
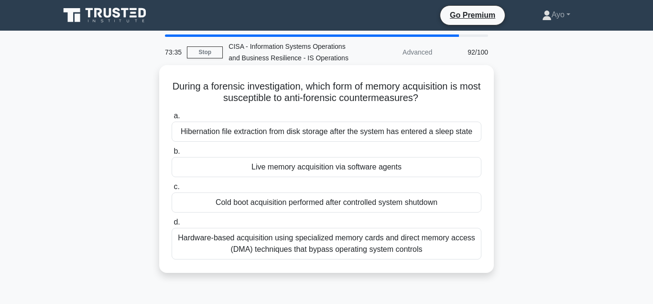
click at [282, 169] on div "Live memory acquisition via software agents" at bounding box center [327, 167] width 310 height 20
click at [172, 154] on input "b. Live memory acquisition via software agents" at bounding box center [172, 151] width 0 height 6
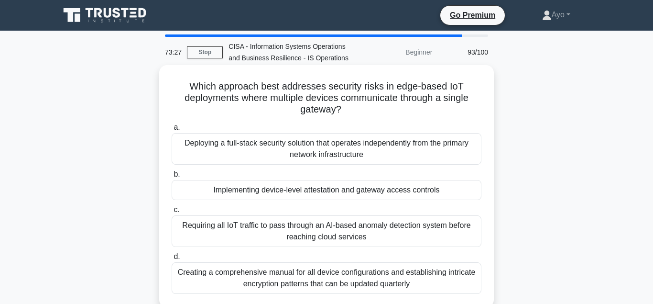
click at [282, 189] on div "Implementing device-level attestation and gateway access controls" at bounding box center [327, 190] width 310 height 20
click at [172, 177] on input "b. Implementing device-level attestation and gateway access controls" at bounding box center [172, 174] width 0 height 6
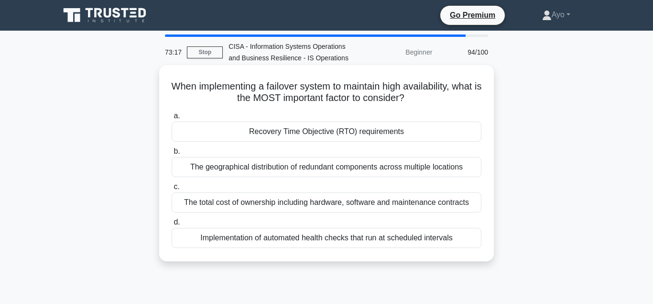
click at [297, 133] on div "Recovery Time Objective (RTO) requirements" at bounding box center [327, 131] width 310 height 20
click at [172, 119] on input "a. Recovery Time Objective (RTO) requirements" at bounding box center [172, 116] width 0 height 6
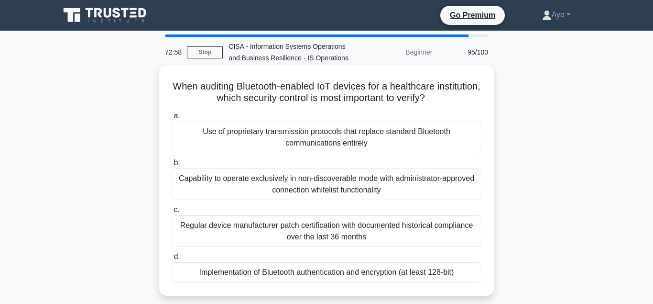
click at [267, 273] on div "Implementation of Bluetooth authentication and encryption (at least 128-bit)" at bounding box center [327, 272] width 310 height 20
click at [172, 260] on input "d. Implementation of Bluetooth authentication and encryption (at least 128-bit)" at bounding box center [172, 256] width 0 height 6
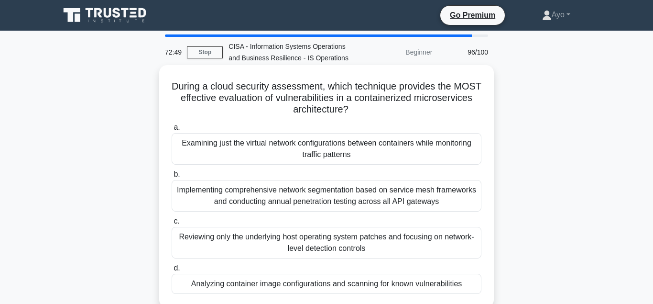
click at [276, 284] on div "Analyzing container image configurations and scanning for known vulnerabilities" at bounding box center [327, 283] width 310 height 20
click at [172, 271] on input "d. Analyzing container image configurations and scanning for known vulnerabilit…" at bounding box center [172, 268] width 0 height 6
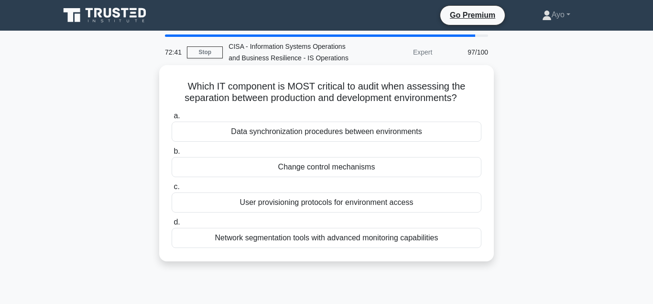
click at [317, 167] on div "Change control mechanisms" at bounding box center [327, 167] width 310 height 20
click at [172, 154] on input "b. Change control mechanisms" at bounding box center [172, 151] width 0 height 6
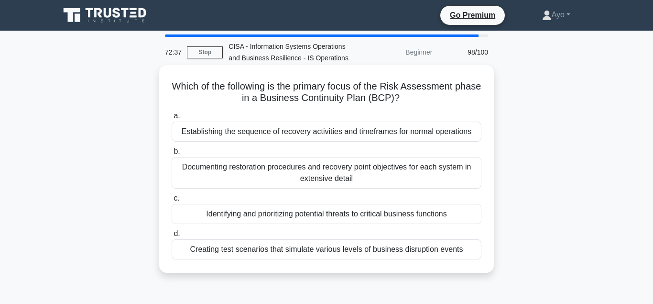
click at [298, 215] on div "Identifying and prioritizing potential threats to critical business functions" at bounding box center [327, 214] width 310 height 20
click at [172, 201] on input "c. Identifying and prioritizing potential threats to critical business functions" at bounding box center [172, 198] width 0 height 6
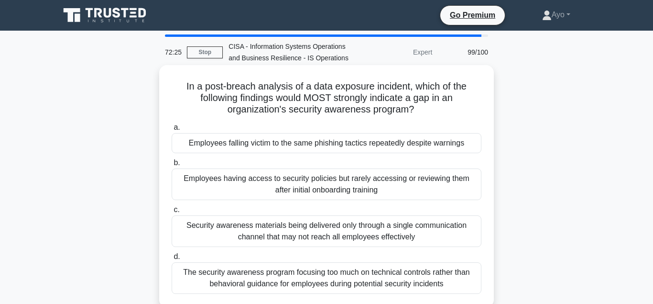
click at [249, 144] on div "Employees falling victim to the same phishing tactics repeatedly despite warnin…" at bounding box center [327, 143] width 310 height 20
click at [172, 131] on input "a. Employees falling victim to the same phishing tactics repeatedly despite war…" at bounding box center [172, 127] width 0 height 6
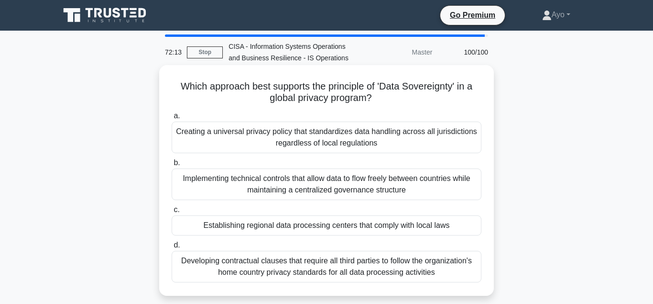
click at [279, 227] on div "Establishing regional data processing centers that comply with local laws" at bounding box center [327, 225] width 310 height 20
click at [172, 213] on input "c. Establishing regional data processing centers that comply with local laws" at bounding box center [172, 210] width 0 height 6
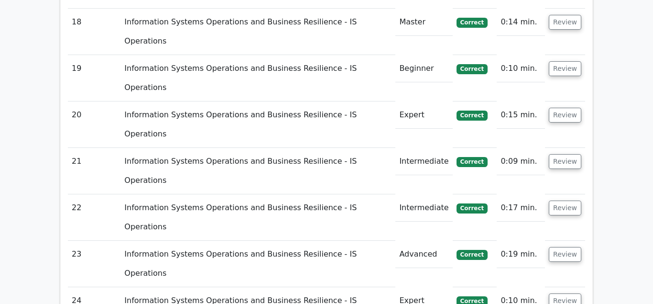
scroll to position [2243, 0]
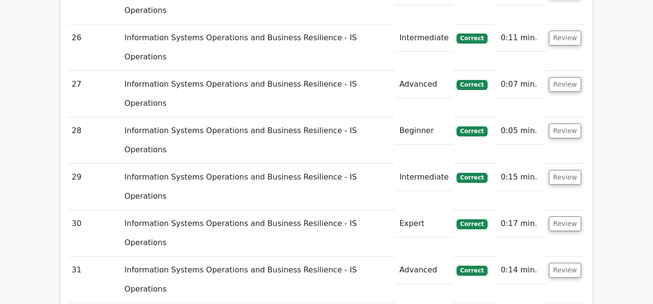
scroll to position [2633, 0]
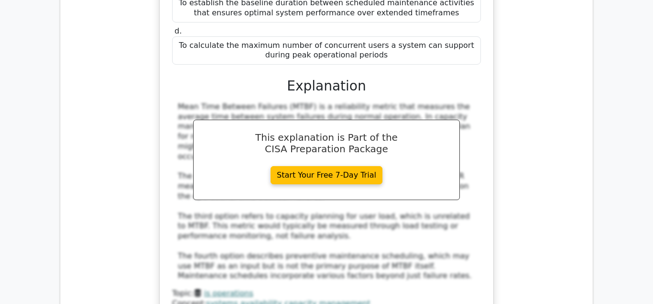
scroll to position [3169, 0]
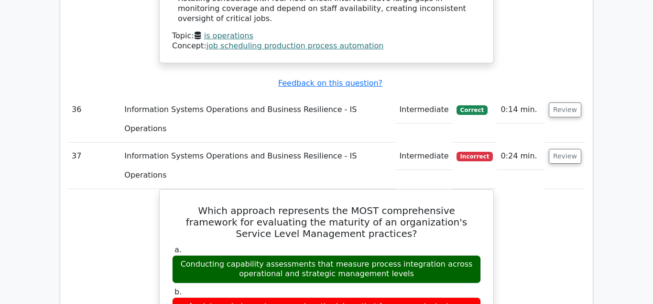
scroll to position [4047, 0]
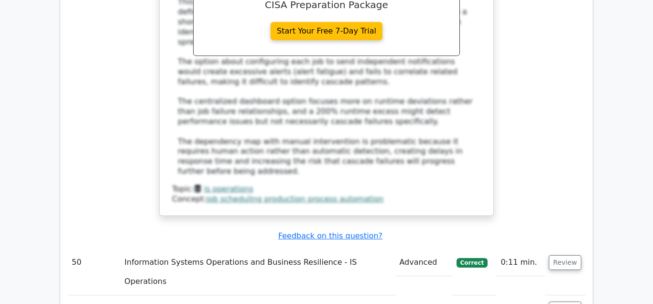
scroll to position [5705, 0]
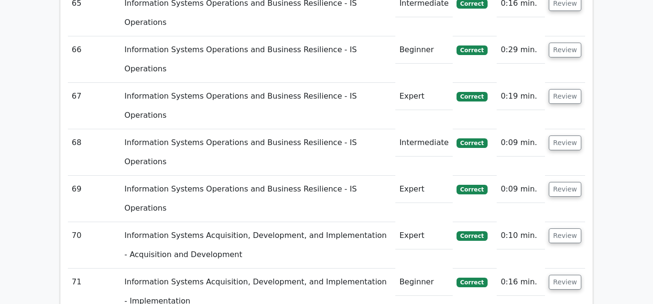
scroll to position [6729, 0]
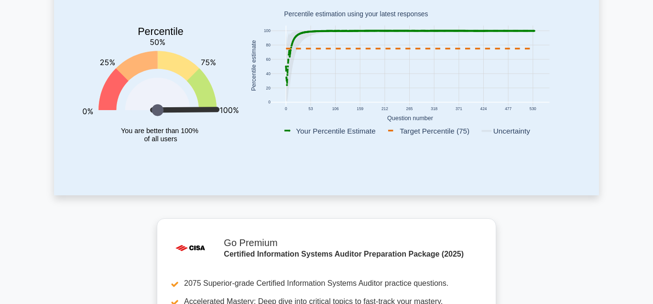
scroll to position [195, 0]
